Goal: Find specific page/section: Find specific page/section

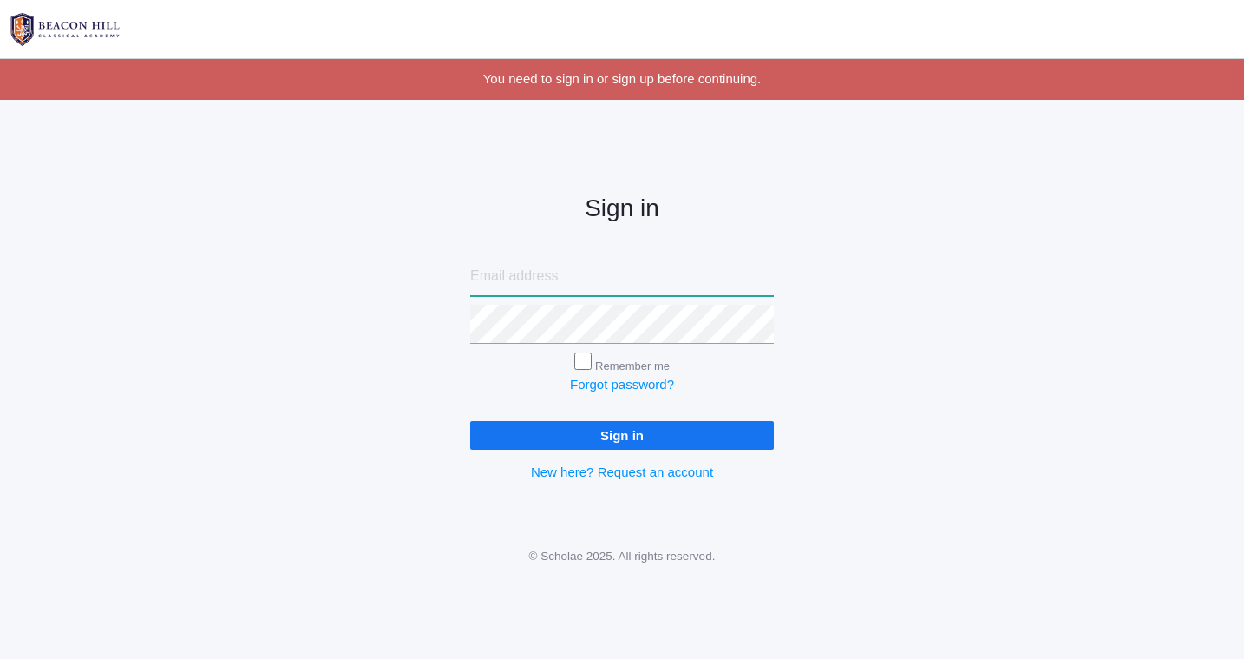
type input "[EMAIL_ADDRESS][DOMAIN_NAME]"
click at [587, 433] on input "Sign in" at bounding box center [622, 435] width 304 height 29
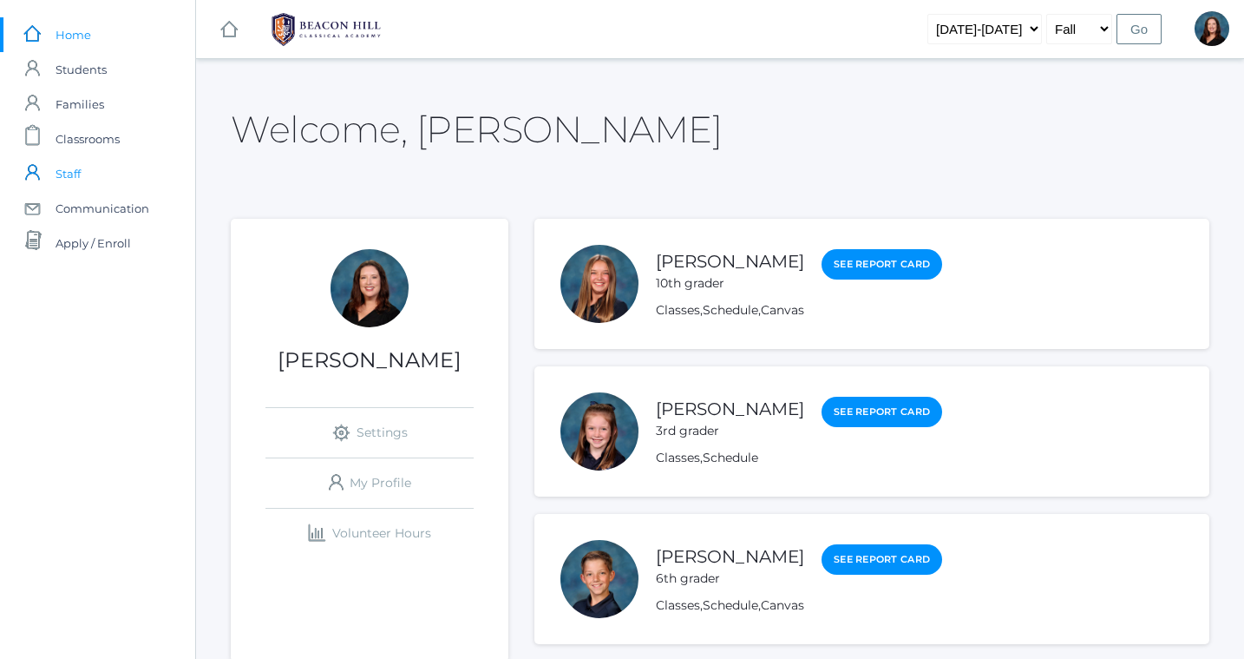
click at [67, 167] on span "Staff" at bounding box center [68, 173] width 25 height 35
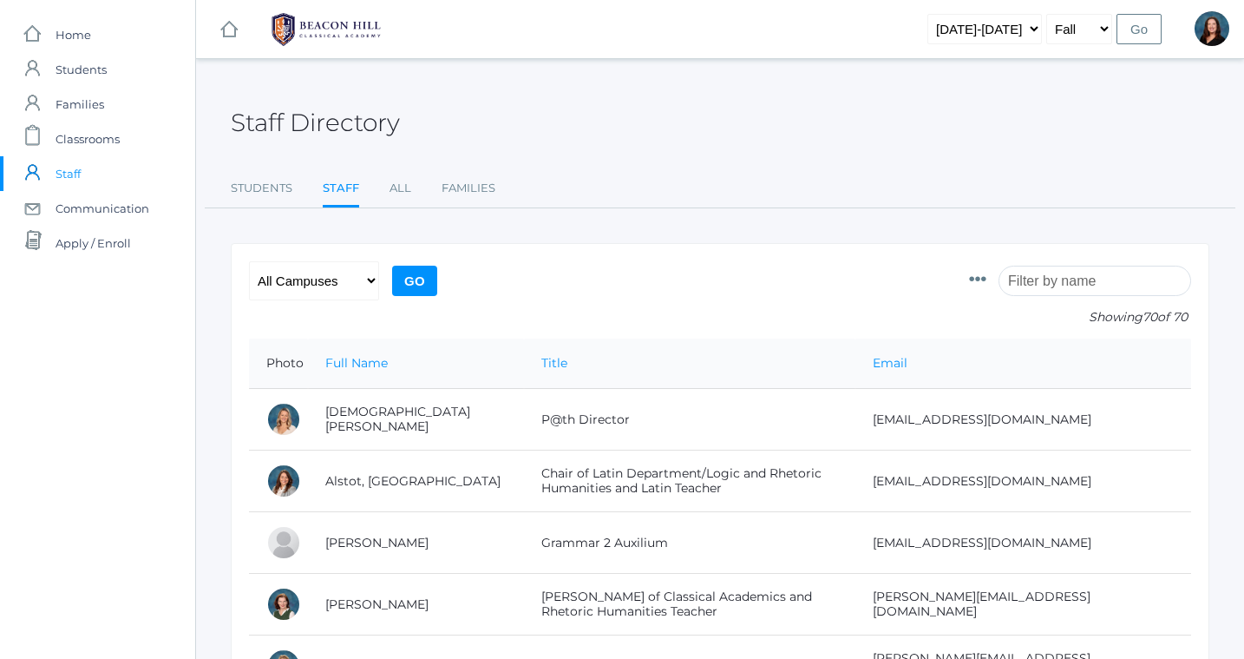
click at [1097, 284] on input "search" at bounding box center [1095, 281] width 193 height 30
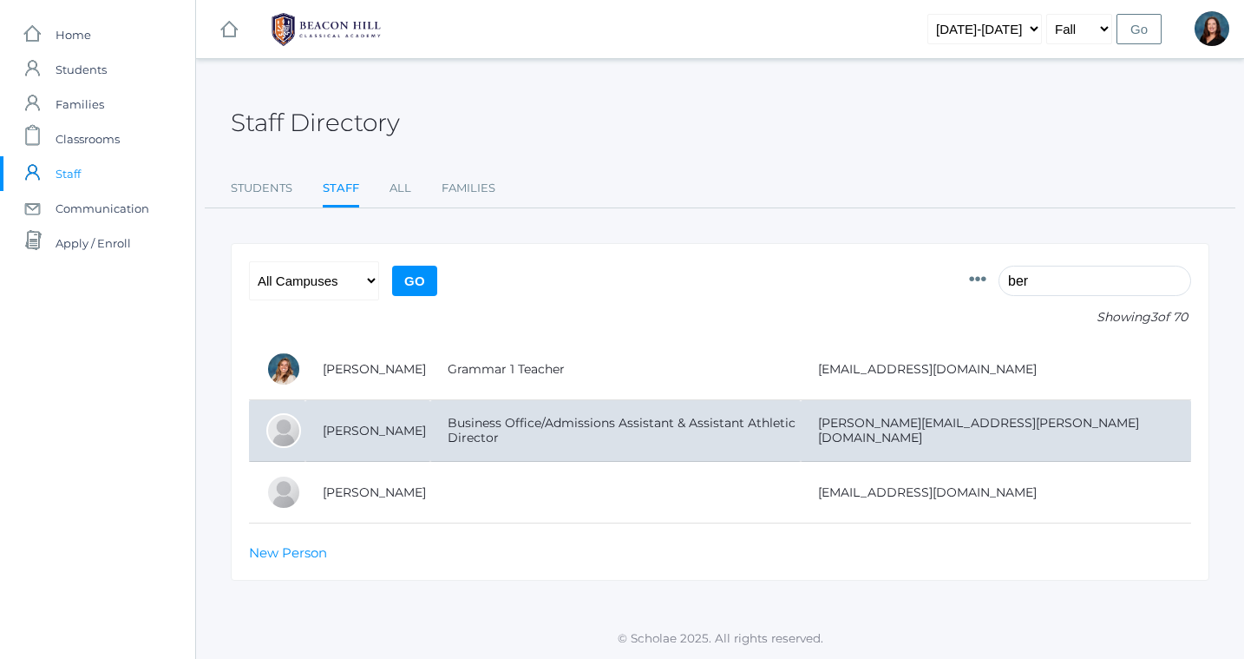
type input "ber"
click at [666, 434] on td "Business Office/Admissions Assistant & Assistant Athletic Director" at bounding box center [615, 431] width 371 height 62
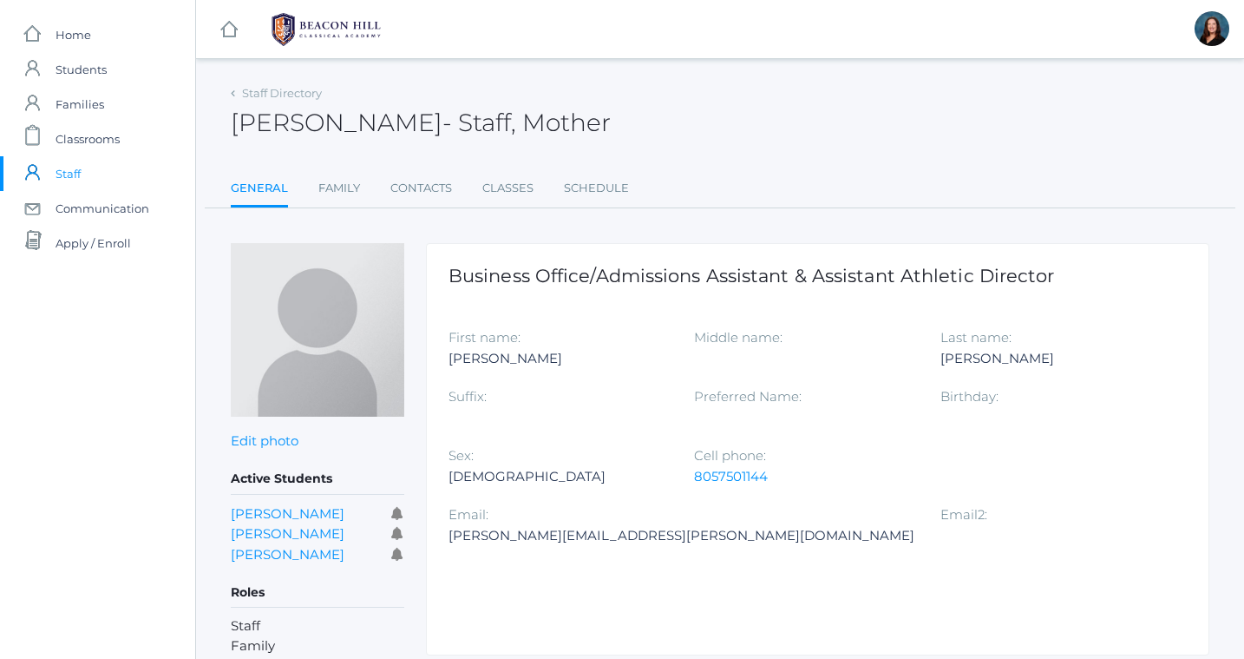
click at [397, 532] on icon at bounding box center [397, 533] width 13 height 13
click at [329, 528] on link "James Bernardi" at bounding box center [288, 533] width 114 height 16
